Goal: Task Accomplishment & Management: Manage account settings

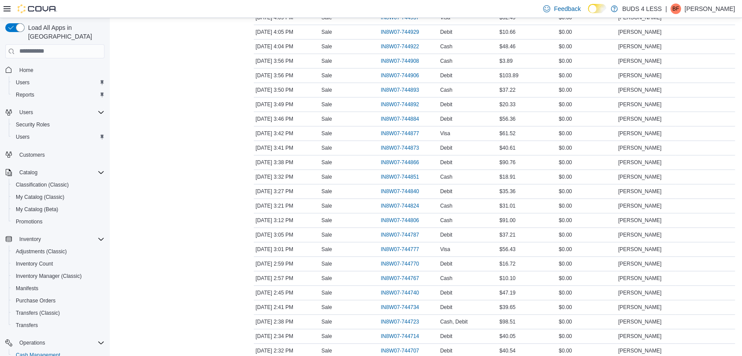
scroll to position [390, 0]
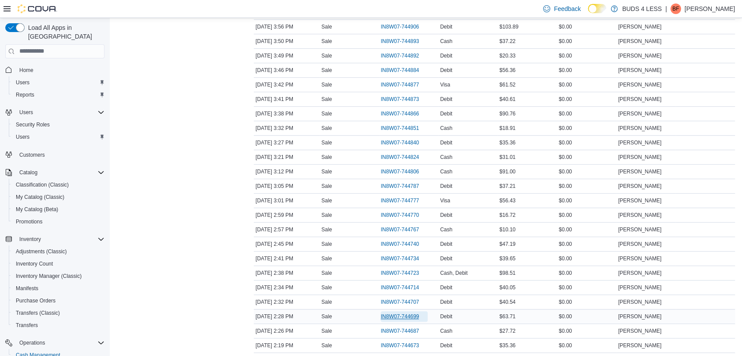
click at [411, 313] on span "IN8W07-744699" at bounding box center [400, 316] width 38 height 7
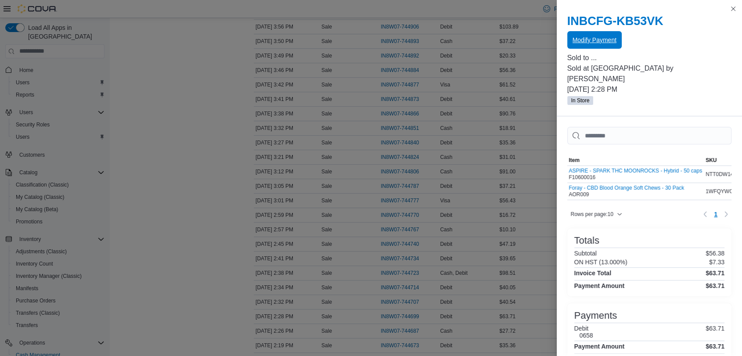
click at [596, 38] on span "Modify Payment" at bounding box center [595, 40] width 44 height 9
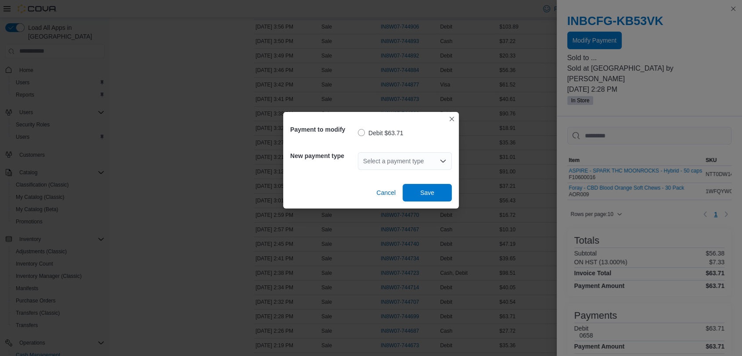
click at [386, 159] on div "Select a payment type" at bounding box center [405, 161] width 94 height 18
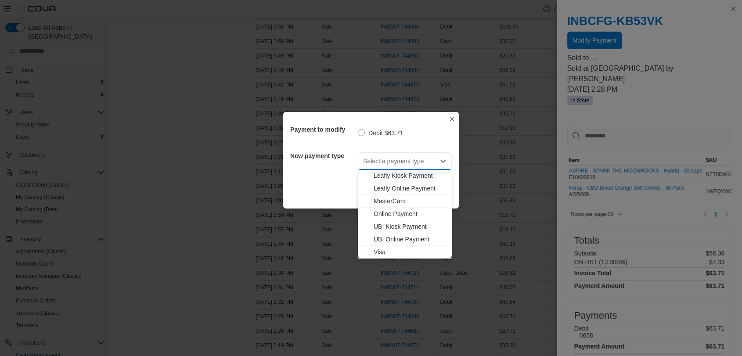
scroll to position [116, 0]
click at [379, 252] on span "Visa" at bounding box center [410, 251] width 73 height 9
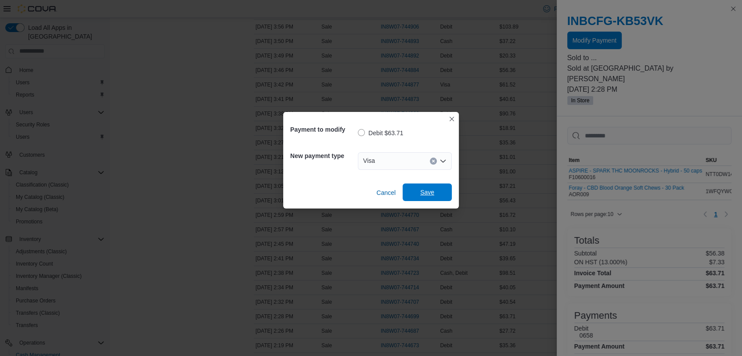
click at [438, 191] on span "Save" at bounding box center [427, 193] width 39 height 18
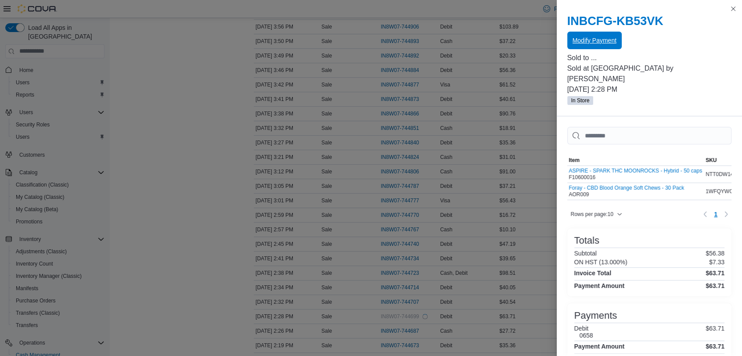
scroll to position [0, 0]
click at [733, 9] on button "Close this dialog" at bounding box center [733, 8] width 11 height 11
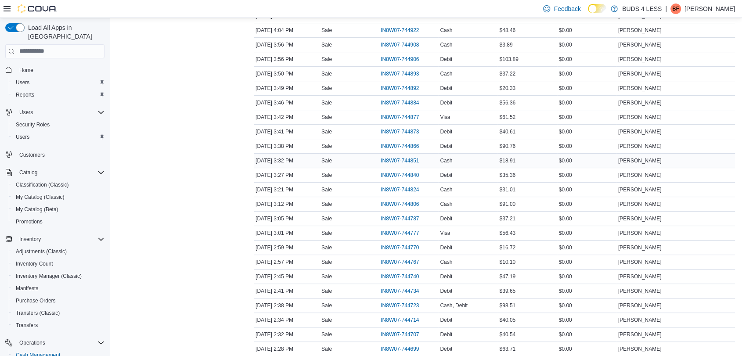
scroll to position [341, 0]
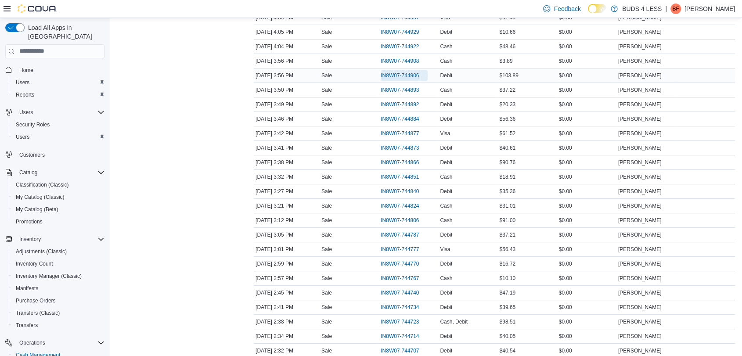
click at [412, 72] on span "IN8W07-744906" at bounding box center [400, 75] width 38 height 7
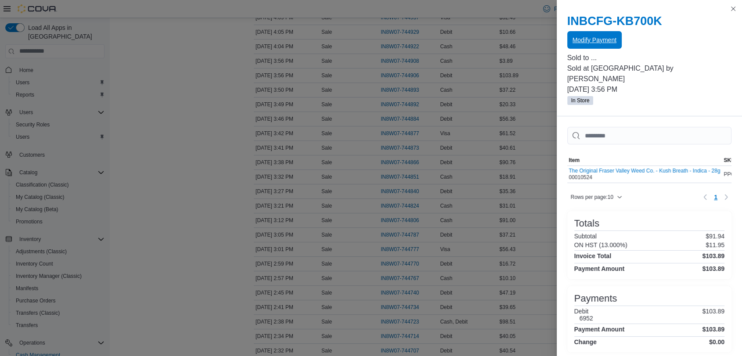
click at [597, 40] on span "Modify Payment" at bounding box center [595, 40] width 44 height 9
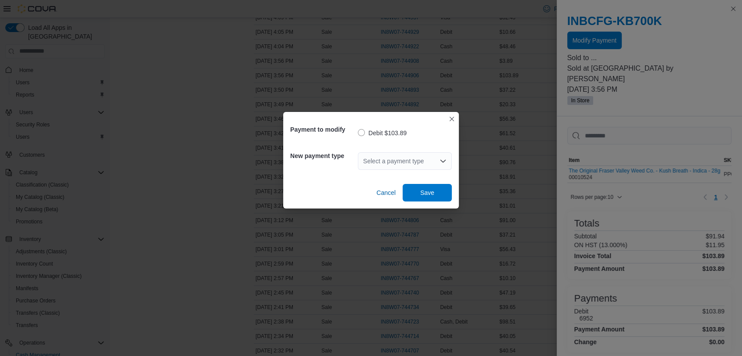
click at [386, 159] on div "Select a payment type" at bounding box center [405, 161] width 94 height 18
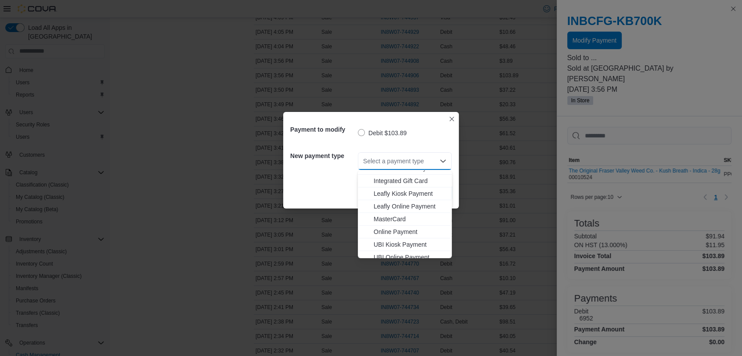
scroll to position [116, 0]
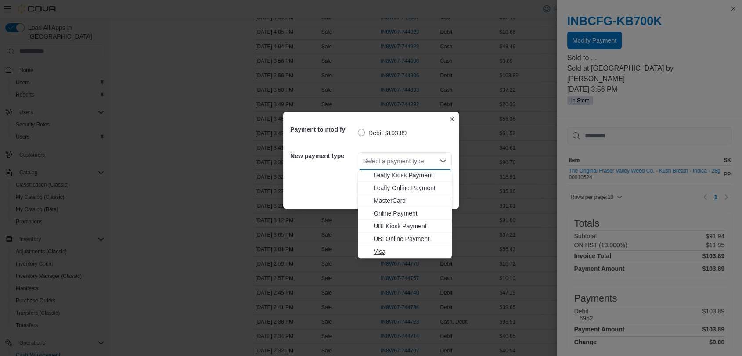
click at [379, 250] on span "Visa" at bounding box center [410, 251] width 73 height 9
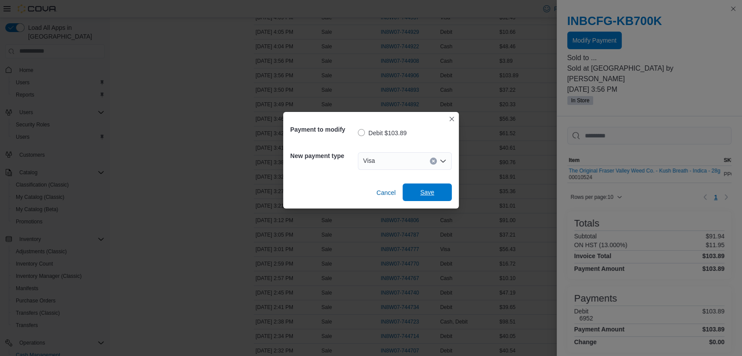
click at [432, 191] on span "Save" at bounding box center [427, 192] width 14 height 9
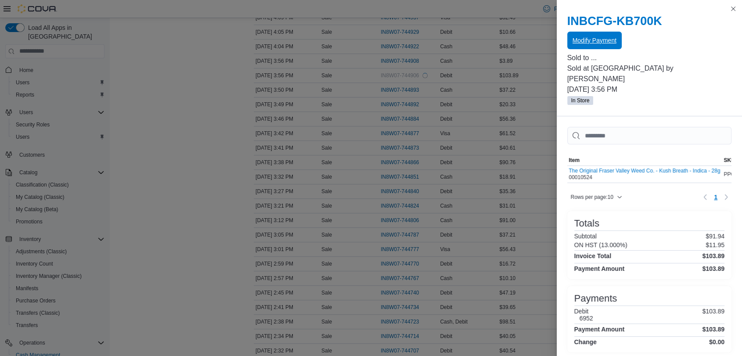
scroll to position [0, 0]
click at [734, 8] on button "Close this dialog" at bounding box center [733, 8] width 11 height 11
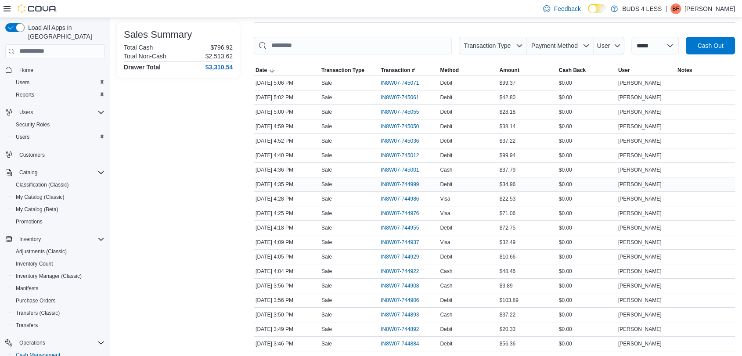
scroll to position [98, 0]
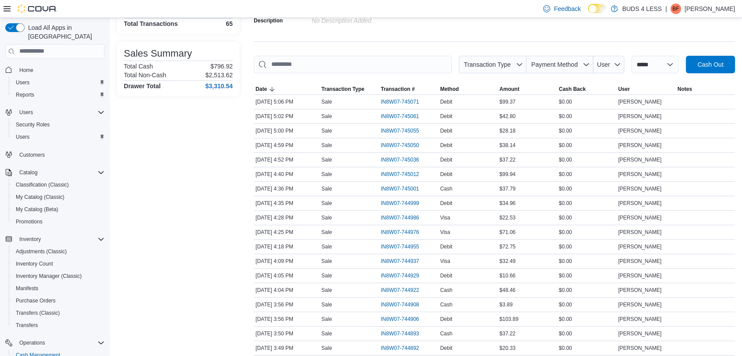
click at [709, 7] on p "[PERSON_NAME]" at bounding box center [710, 9] width 51 height 11
click at [677, 86] on span "Sign Out" at bounding box center [679, 84] width 24 height 9
